Goal: Task Accomplishment & Management: Manage account settings

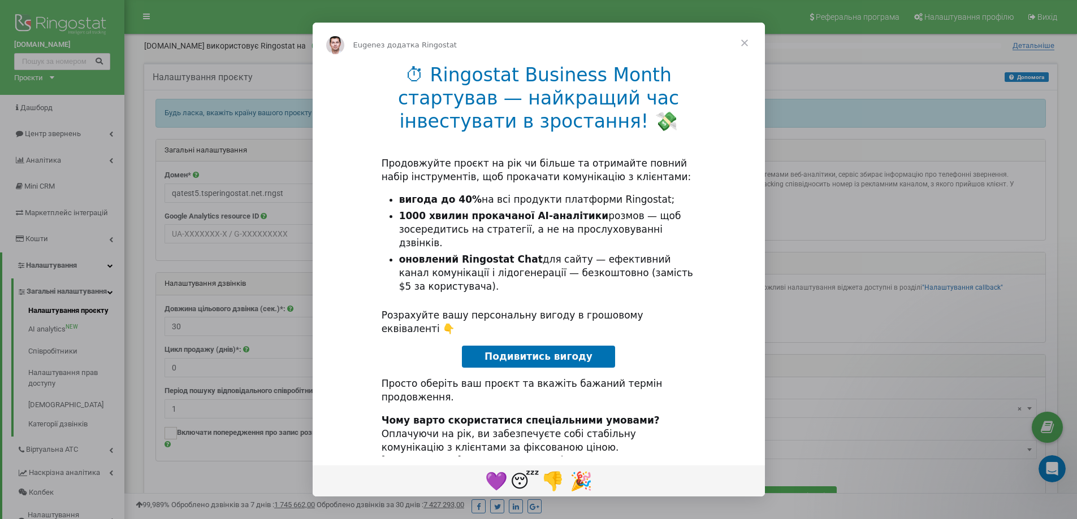
click at [743, 47] on span "Закрити" at bounding box center [744, 43] width 41 height 41
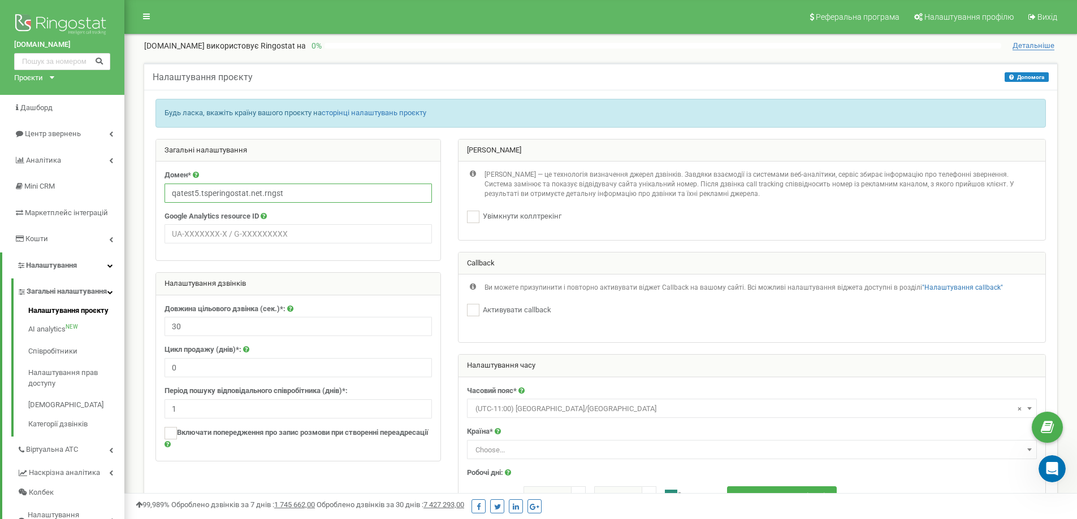
click at [213, 193] on input "qatest5.tsperingostat.net.rngst" at bounding box center [297, 193] width 267 height 19
click at [214, 193] on input "qatest5.tsperingostat.net.rngst" at bounding box center [297, 193] width 267 height 19
click at [215, 191] on input "qatest5.tsperingostat.net.rngst" at bounding box center [297, 193] width 267 height 19
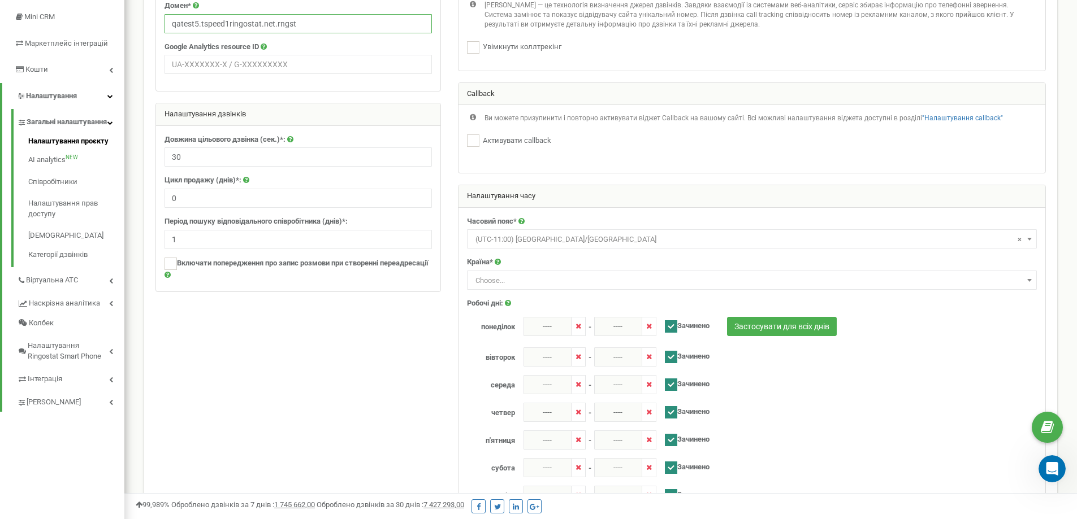
type input "qatest5.tspeed1ringostat.net.rngst"
click at [521, 278] on span "Choose..." at bounding box center [752, 281] width 562 height 16
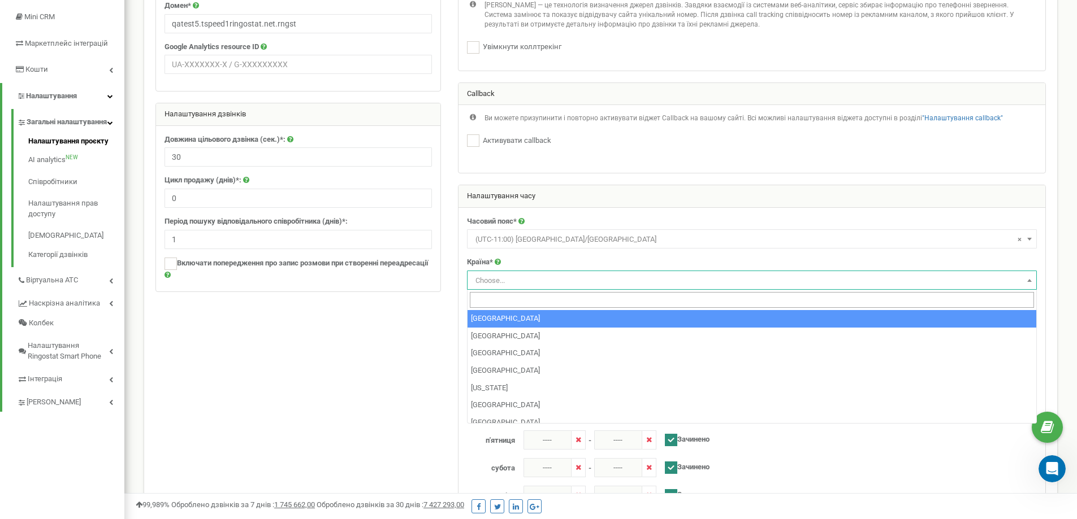
select select "AFG"
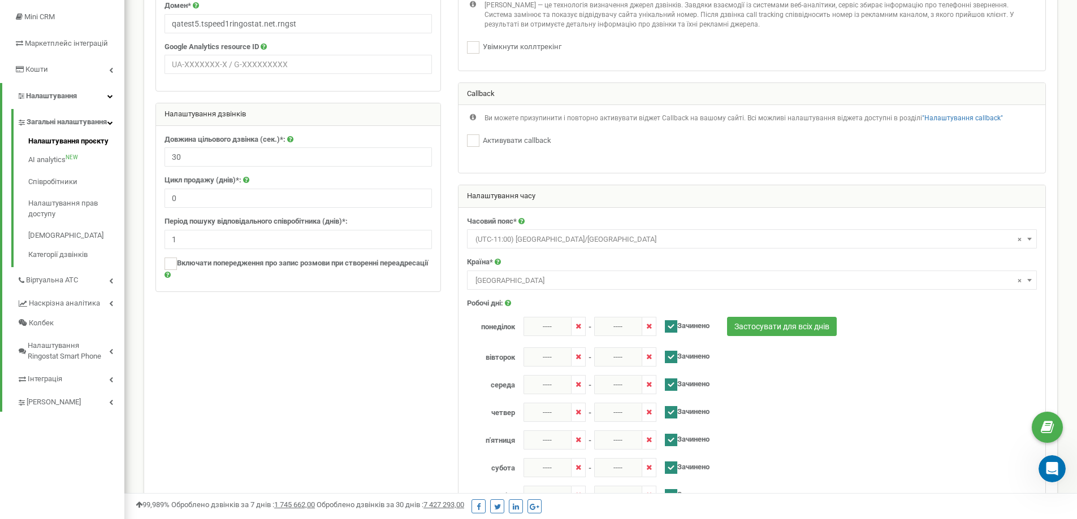
scroll to position [381, 0]
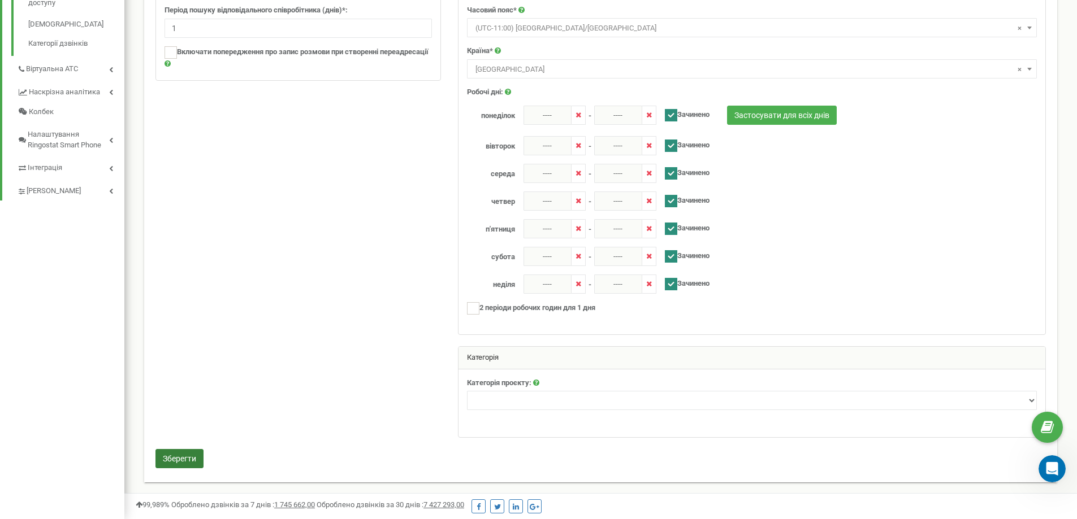
click at [190, 450] on button "Зберегти" at bounding box center [179, 458] width 48 height 19
click at [517, 397] on select "Нерухомість Туризм Юридичні послуги Промислові та спеціалізовані товари Товари …" at bounding box center [752, 400] width 570 height 19
select select "78"
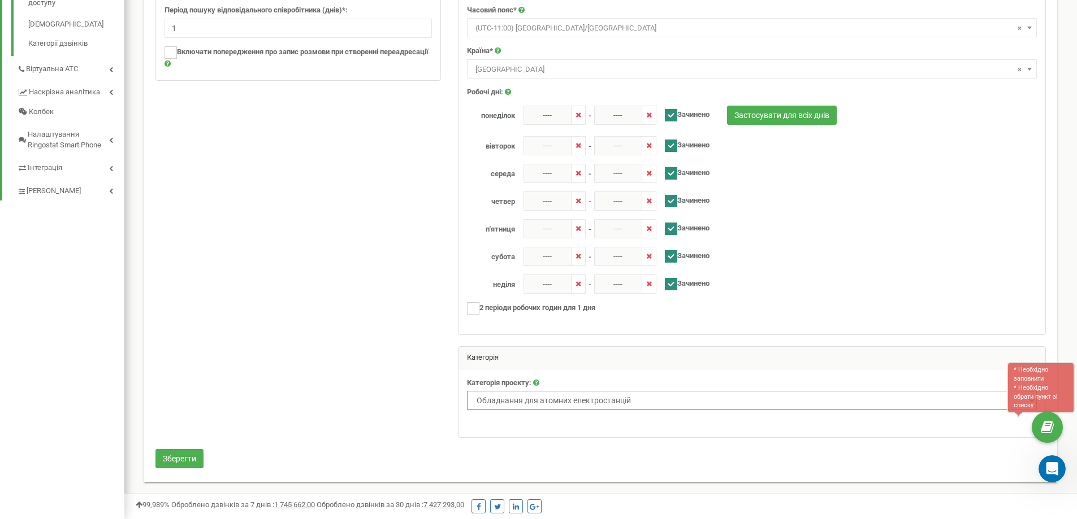
click at [467, 391] on select "Нерухомість Туризм Юридичні послуги Промислові та спеціалізовані товари Товари …" at bounding box center [752, 400] width 570 height 19
click at [181, 450] on button "Зберегти" at bounding box center [179, 458] width 48 height 19
